Goal: Task Accomplishment & Management: Manage account settings

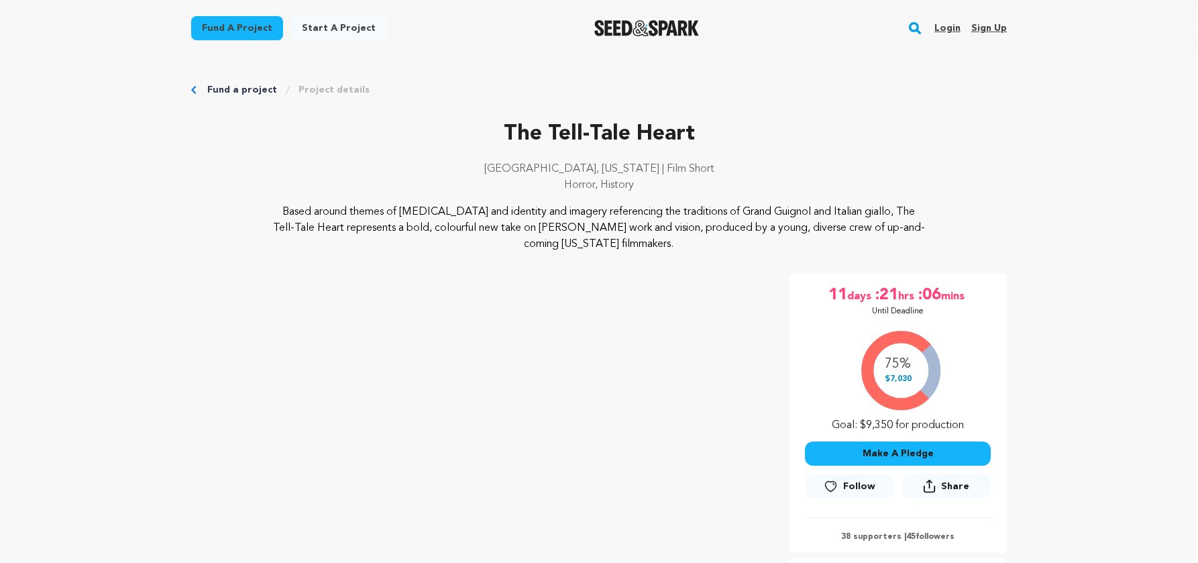
click at [949, 32] on link "Login" at bounding box center [948, 27] width 26 height 21
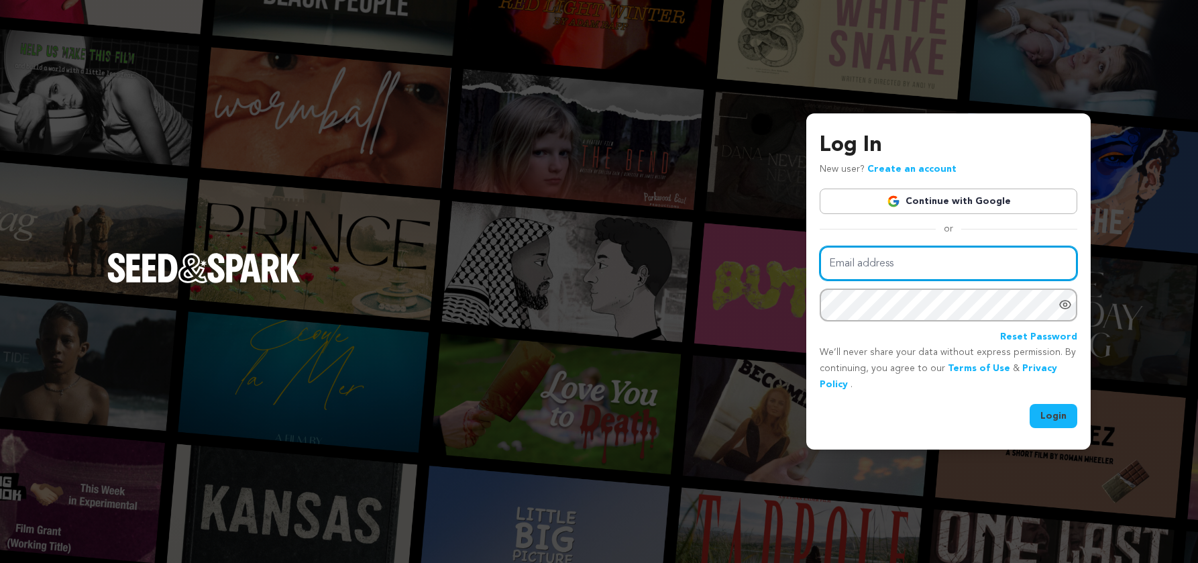
click at [889, 264] on input "Email address" at bounding box center [949, 263] width 258 height 34
paste input "2TAcreative@gmail.com"
type input "2TAcreative@gmail.com"
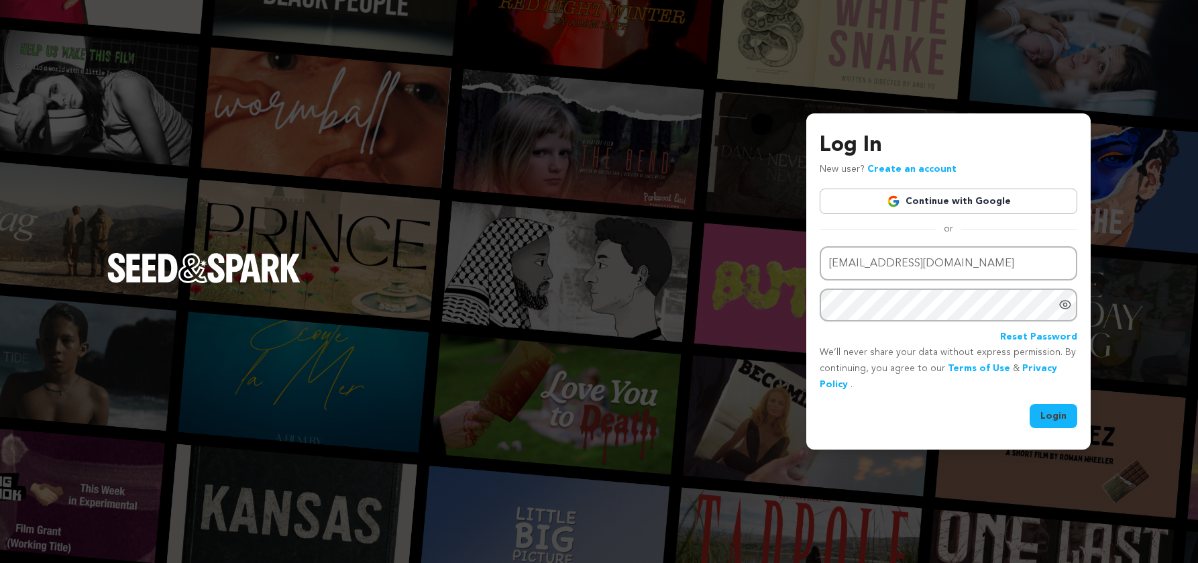
click at [1055, 413] on button "Login" at bounding box center [1054, 416] width 48 height 24
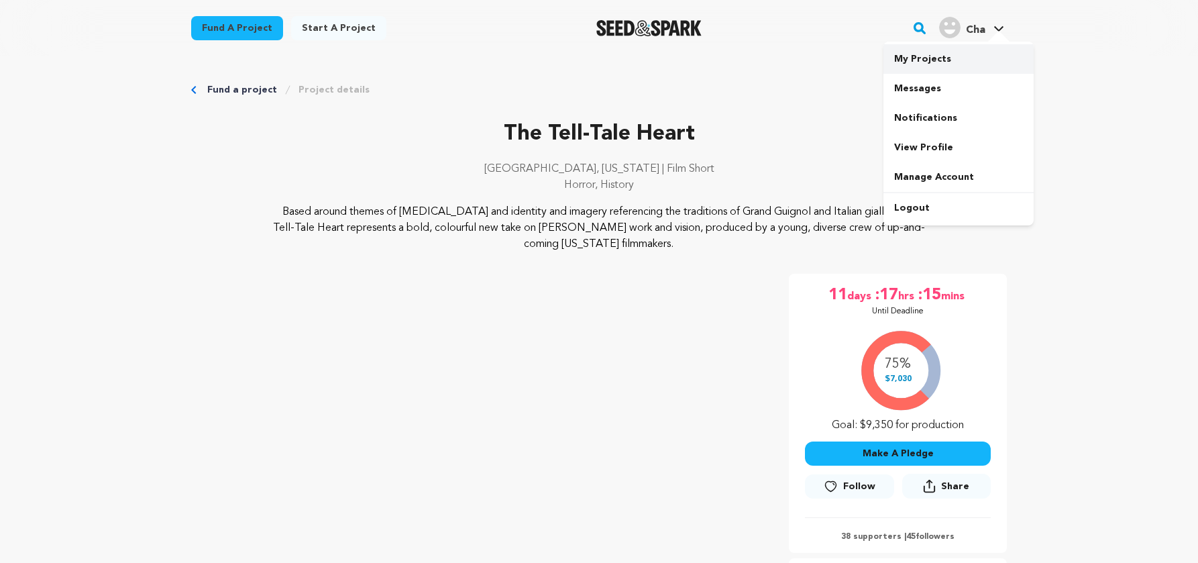
click at [931, 62] on link "My Projects" at bounding box center [959, 59] width 150 height 30
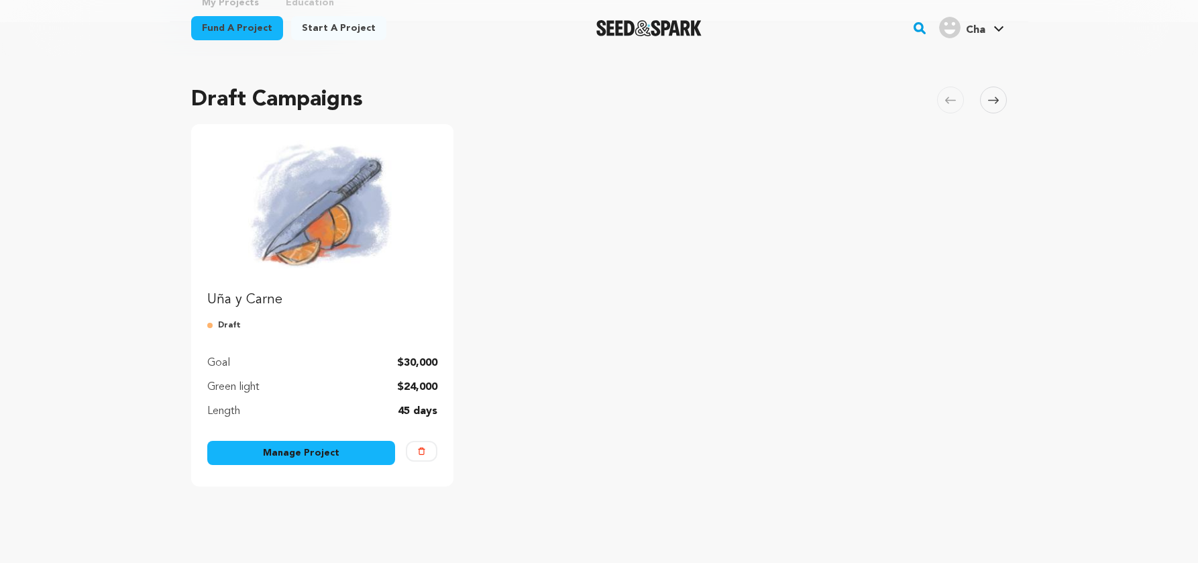
scroll to position [74, 0]
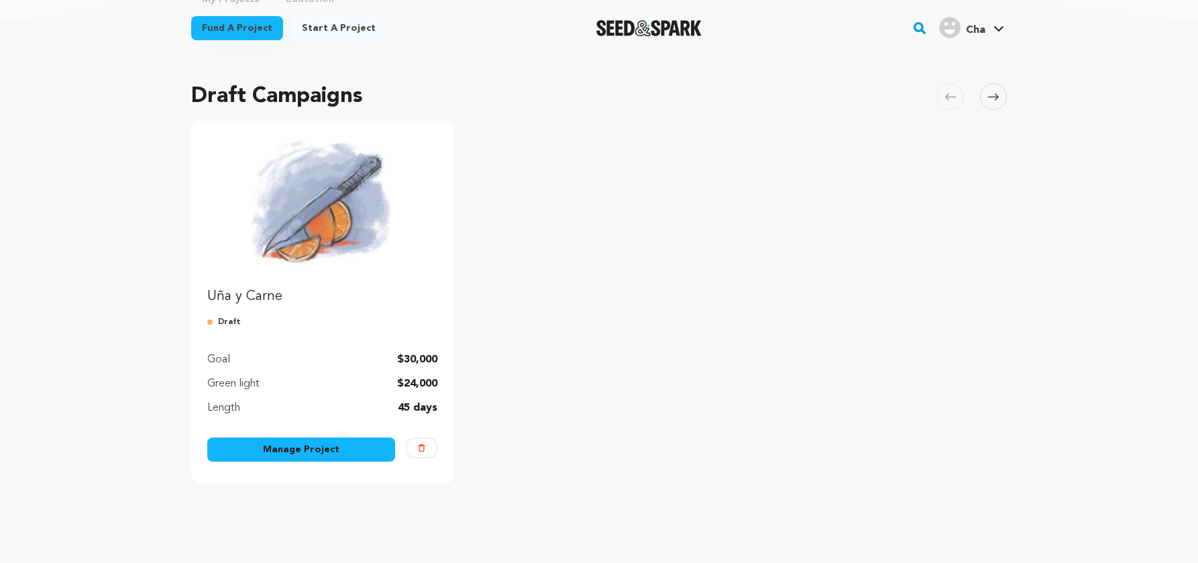
click at [293, 454] on link "Manage Project" at bounding box center [301, 449] width 188 height 24
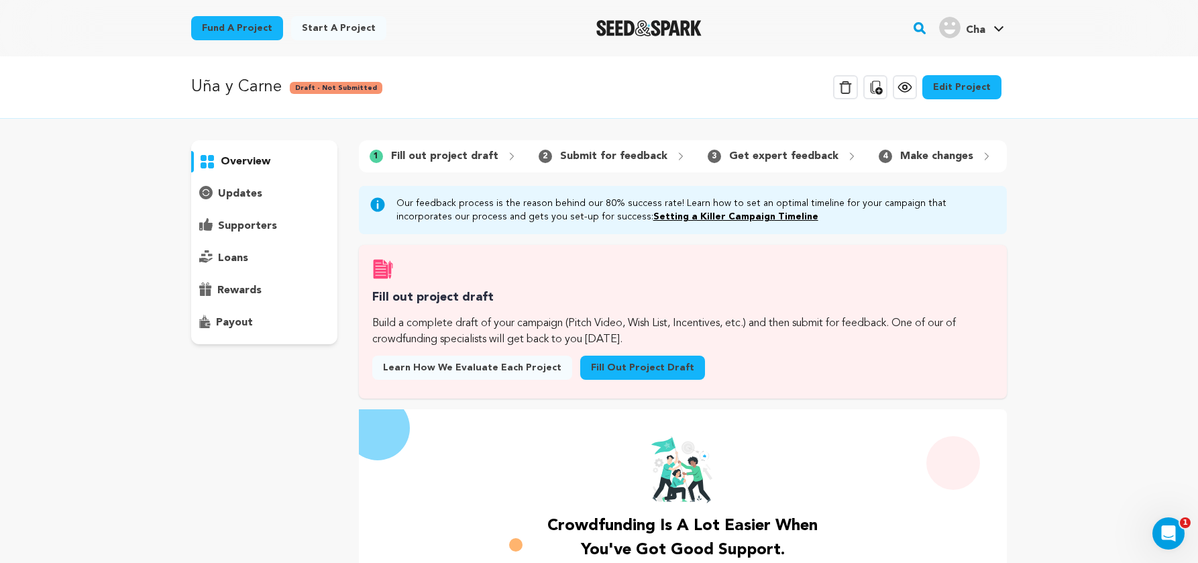
click at [248, 193] on p "updates" at bounding box center [240, 194] width 44 height 16
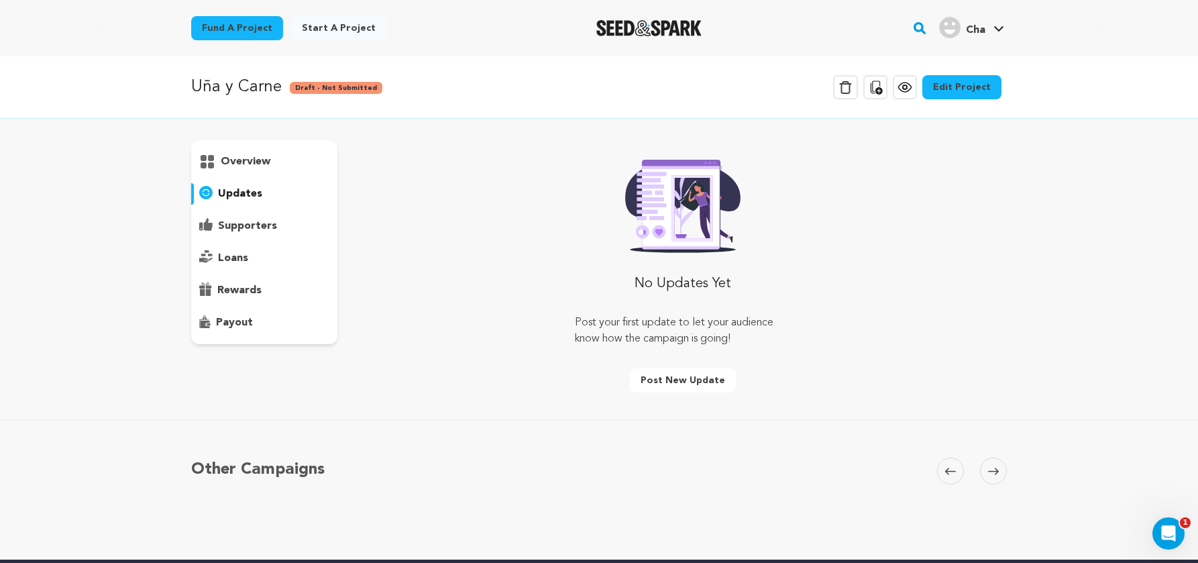
click at [974, 87] on link "Edit Project" at bounding box center [962, 87] width 79 height 24
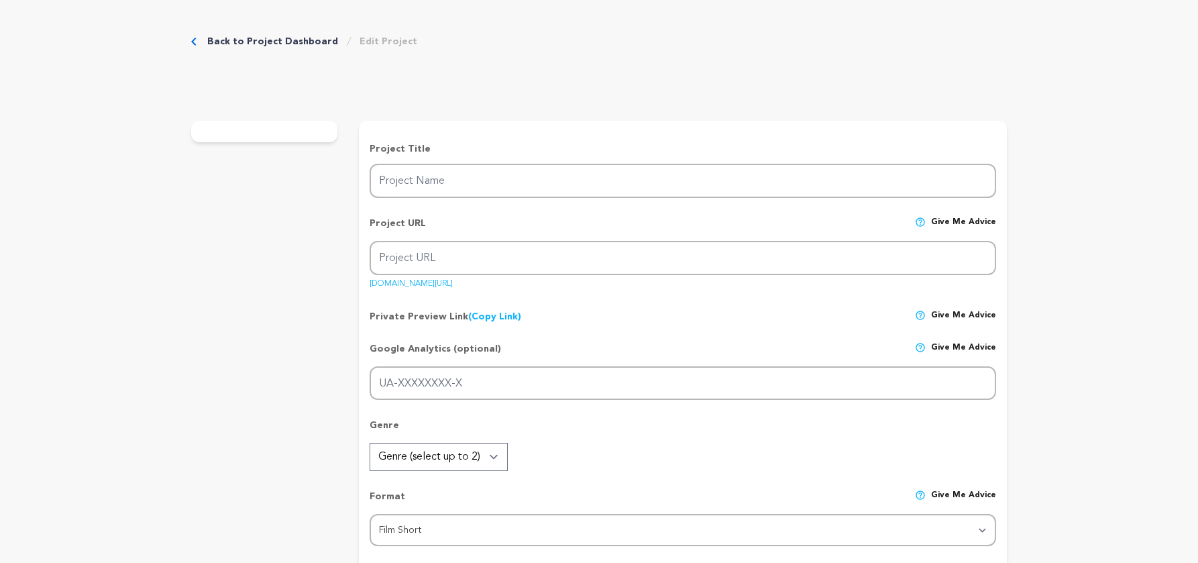
type input "Uña y Carne"
type input "u-y-c"
type input "A blood-sweat-and-tear-soaked power-play, an aching and stinging [DEMOGRAPHIC_D…"
type textarea "1809. The Viceroyalty of [GEOGRAPHIC_DATA]. Two rebels are held prisoner in an …"
type textarea "UyC was born of absence—the desire to fill a hollowness in the canon of histori…"
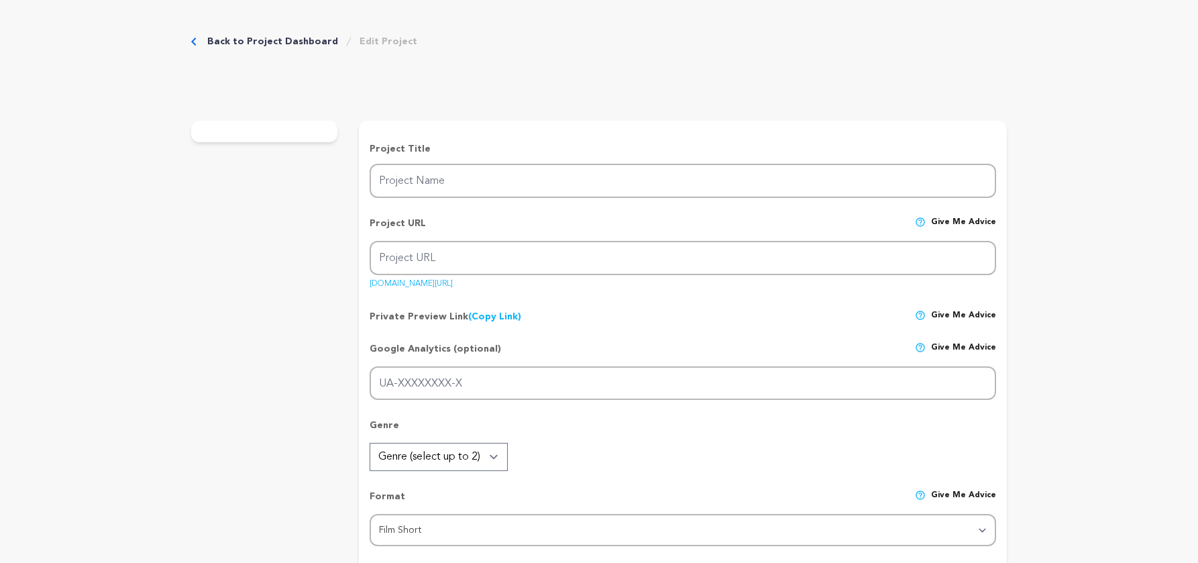
radio input "true"
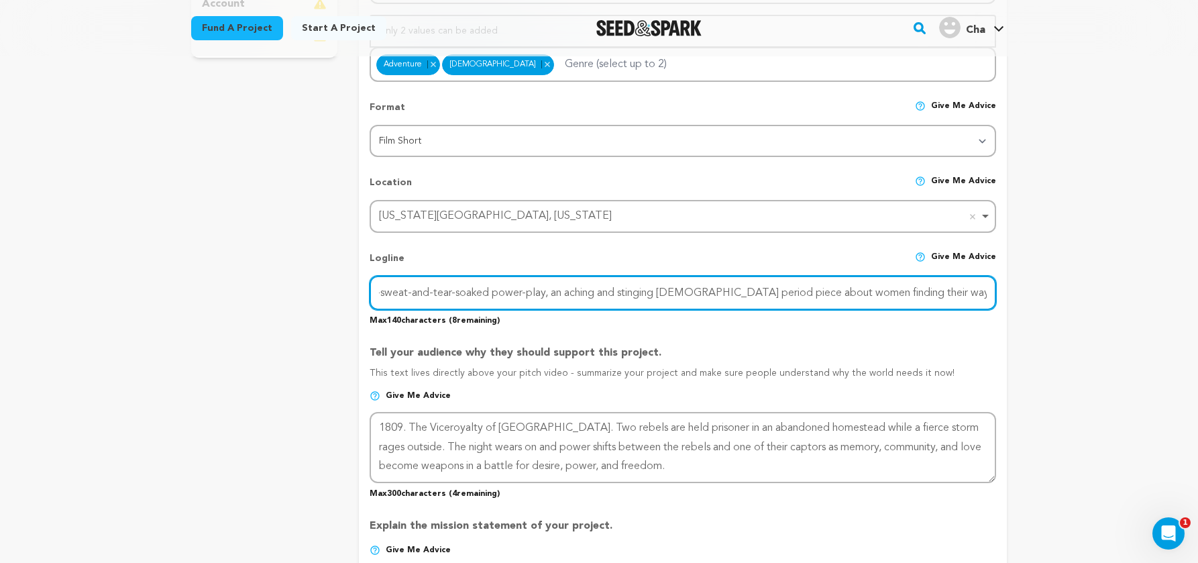
scroll to position [0, 52]
drag, startPoint x: 378, startPoint y: 293, endPoint x: 1002, endPoint y: 295, distance: 623.3
click at [1002, 293] on form "Project Title Project Name Uña y [GEOGRAPHIC_DATA] Project URL Give me advice P…" at bounding box center [683, 436] width 648 height 1381
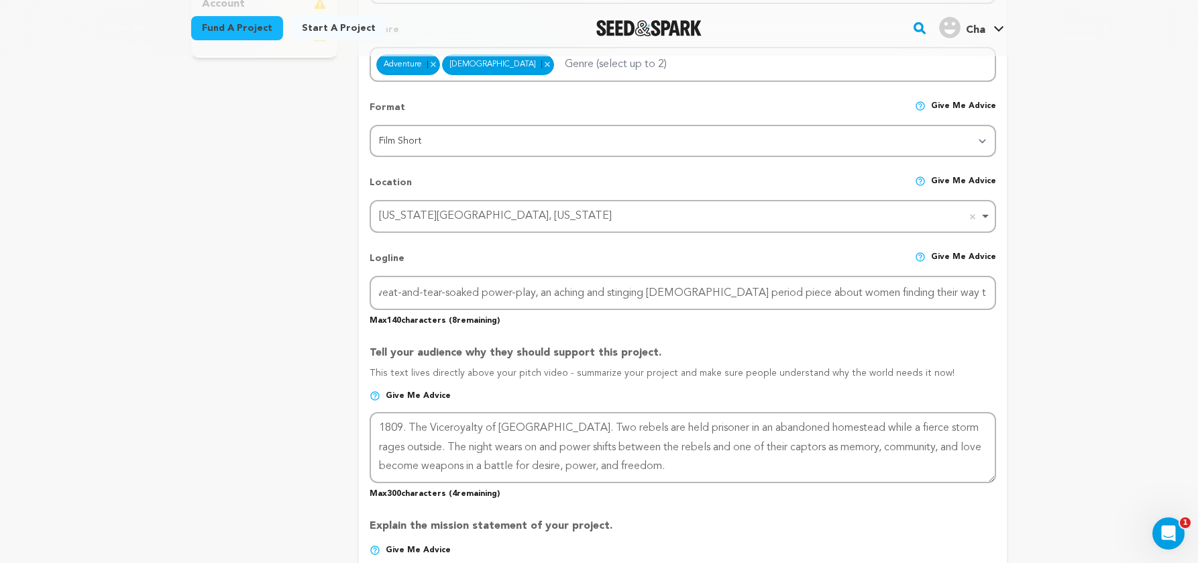
scroll to position [0, 0]
click at [1025, 318] on div "Back to Project Dashboard Edit Project Submit For feedback Submit For feedback …" at bounding box center [599, 461] width 859 height 1715
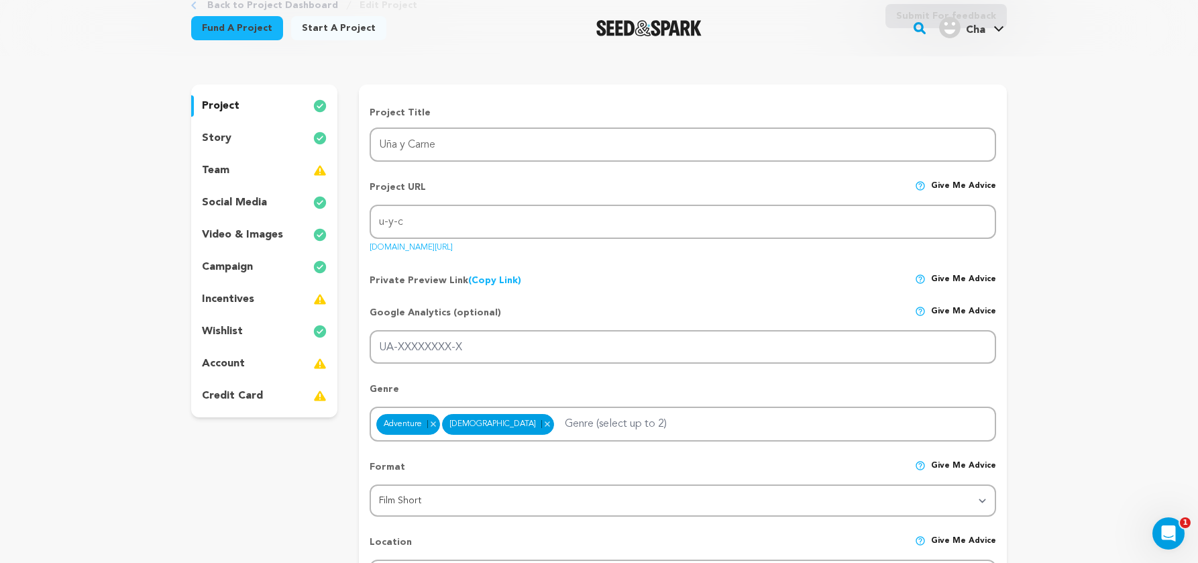
scroll to position [94, 0]
click at [223, 135] on p "story" at bounding box center [217, 137] width 30 height 16
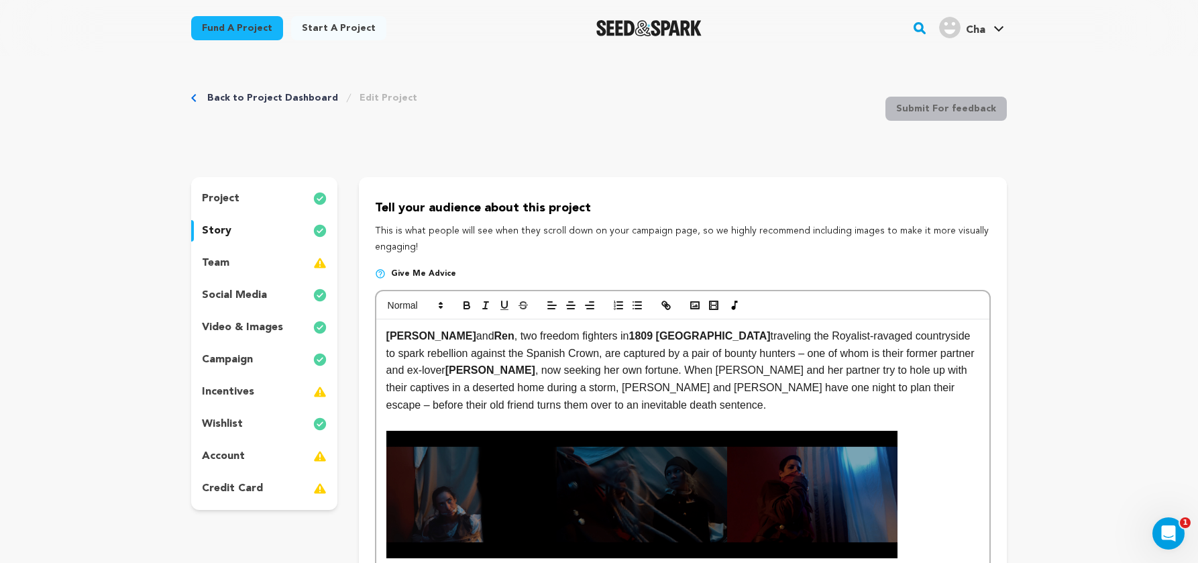
click at [255, 325] on p "video & images" at bounding box center [242, 327] width 81 height 16
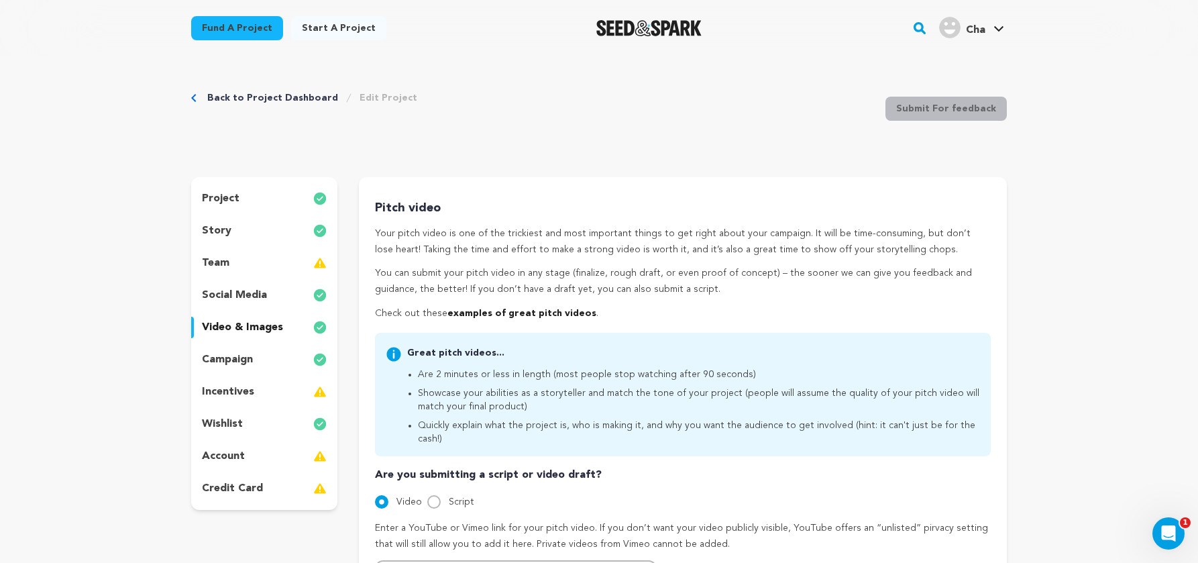
scroll to position [25, 0]
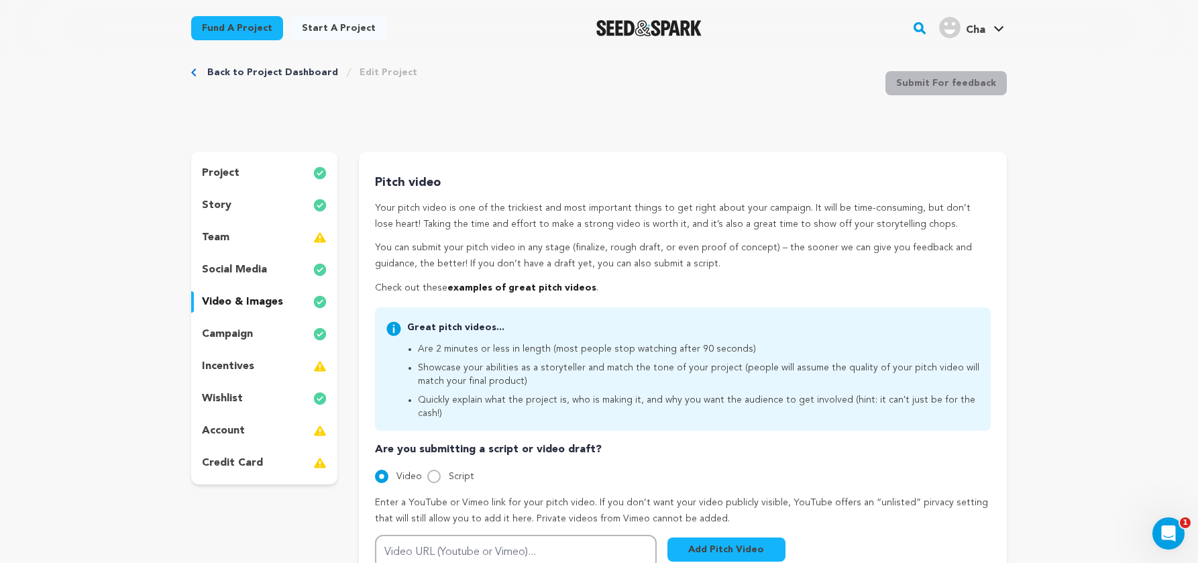
click at [501, 288] on link "examples of great pitch videos" at bounding box center [522, 287] width 149 height 9
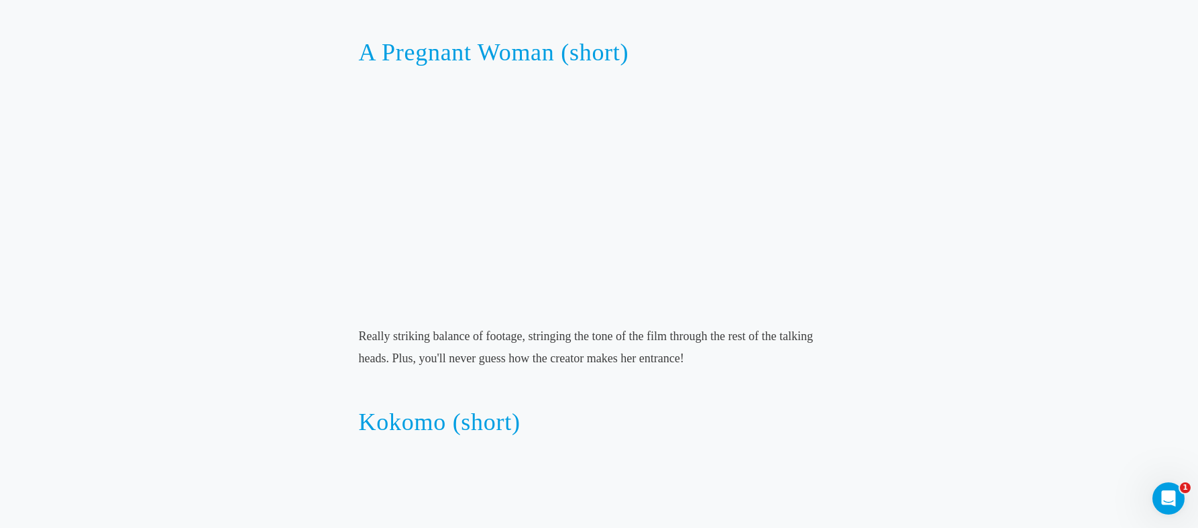
scroll to position [3649, 0]
